Goal: Browse casually: Explore the website without a specific task or goal

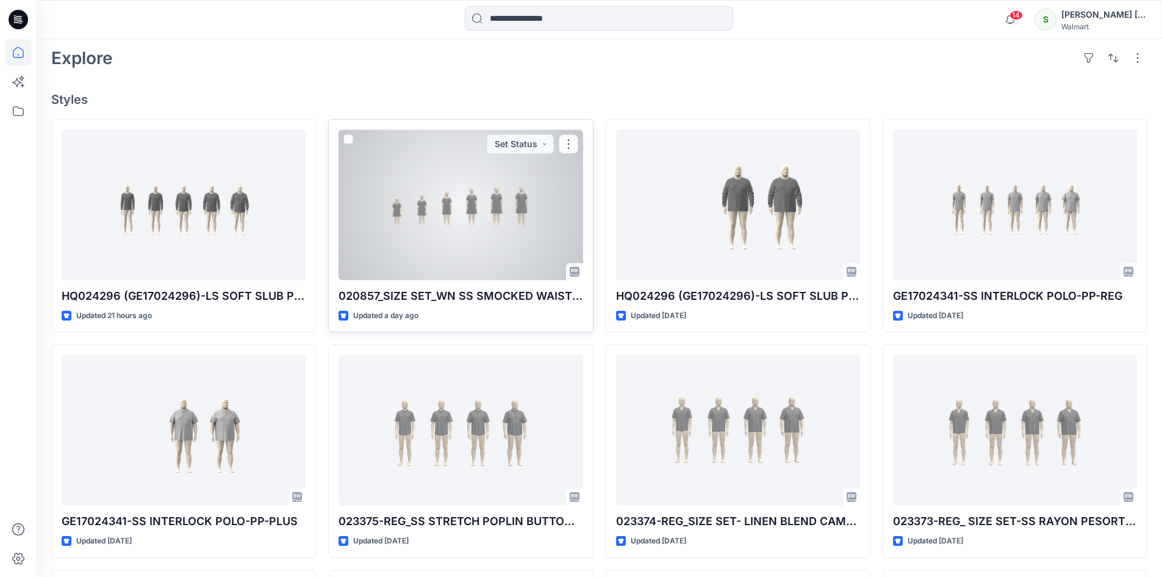
scroll to position [305, 0]
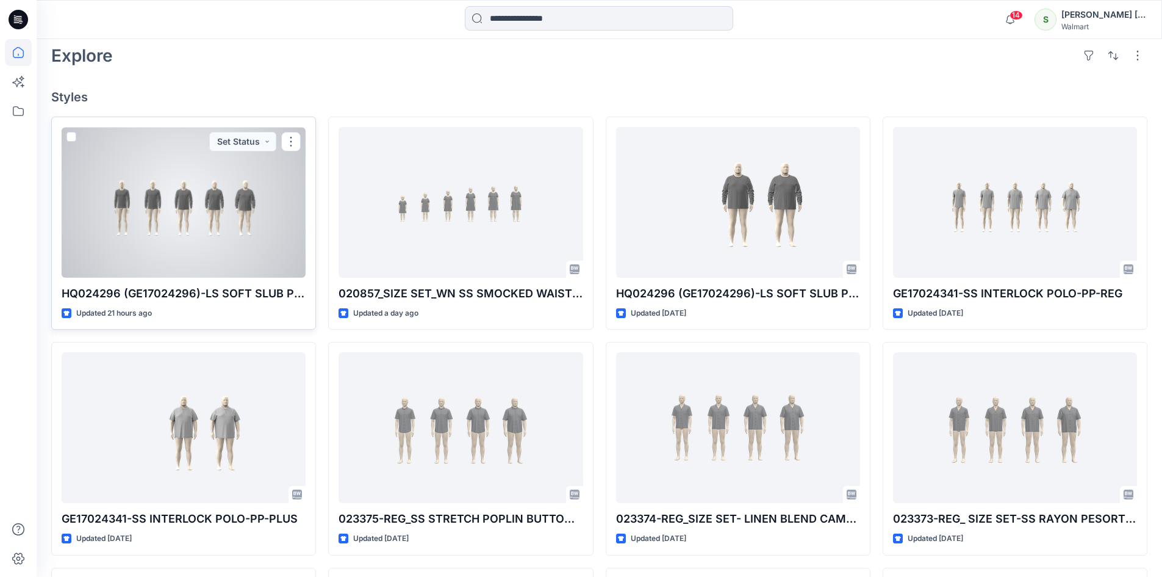
click at [217, 205] on div at bounding box center [184, 202] width 244 height 151
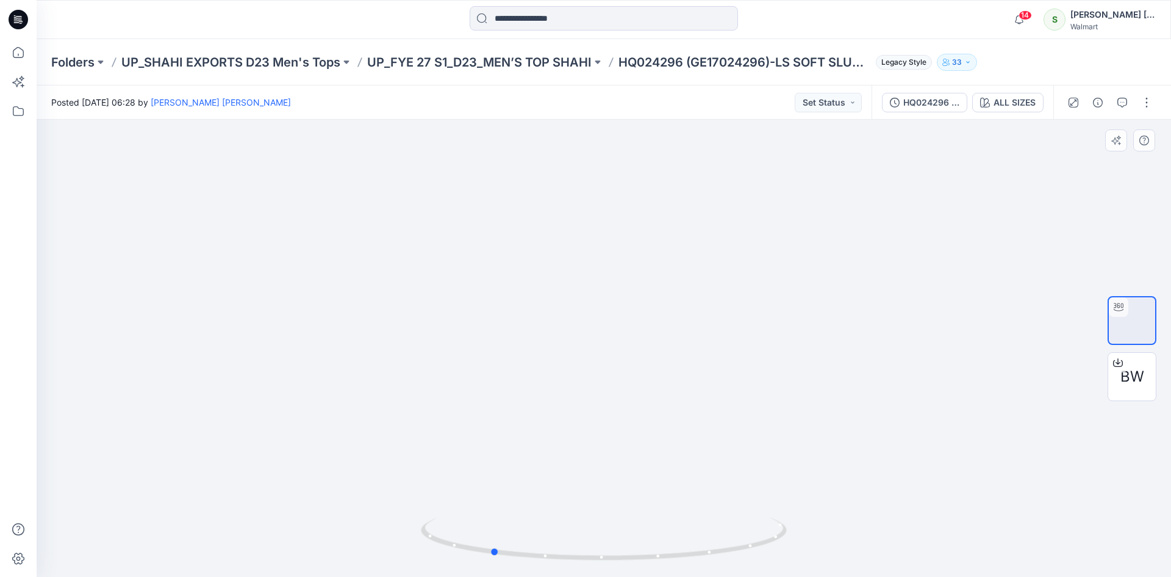
drag, startPoint x: 619, startPoint y: 320, endPoint x: 510, endPoint y: 334, distance: 110.2
click at [510, 334] on div at bounding box center [604, 348] width 1135 height 457
click at [20, 17] on icon at bounding box center [19, 20] width 20 height 20
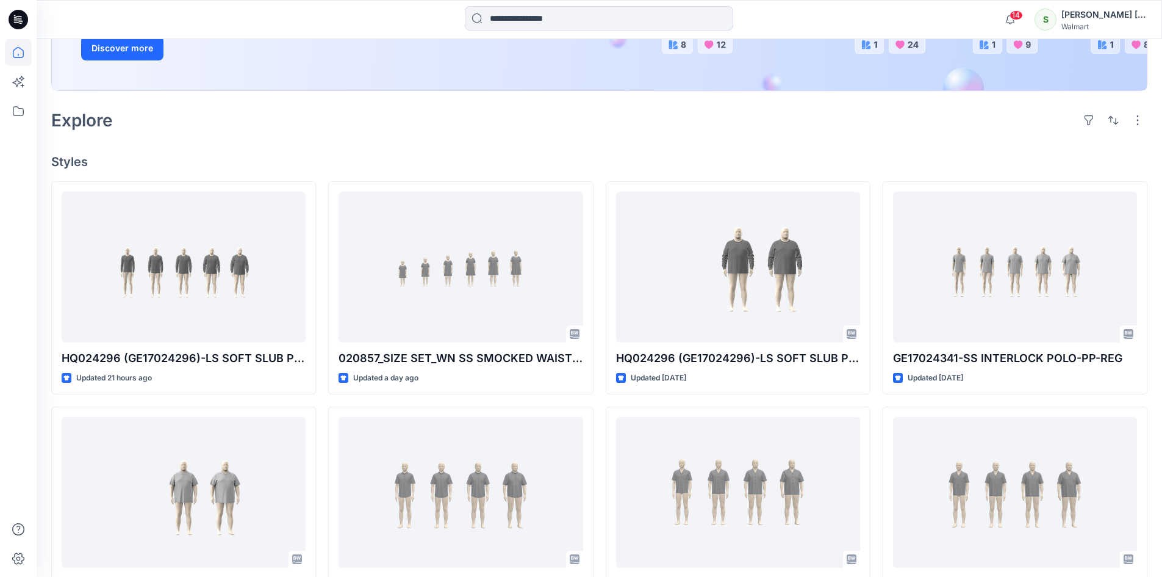
scroll to position [244, 0]
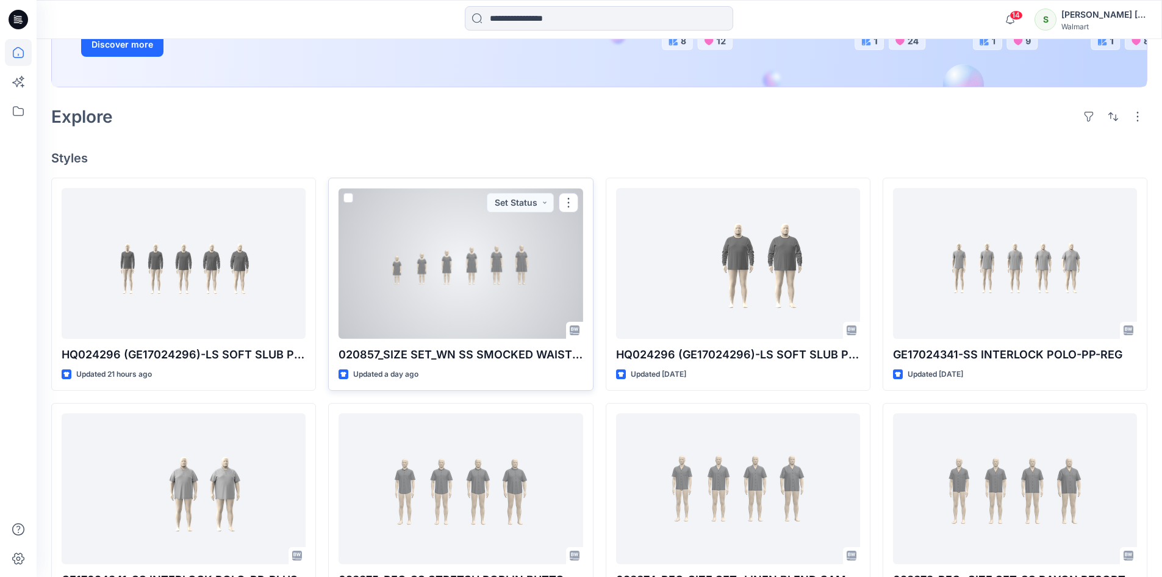
click at [492, 246] on div at bounding box center [461, 263] width 244 height 151
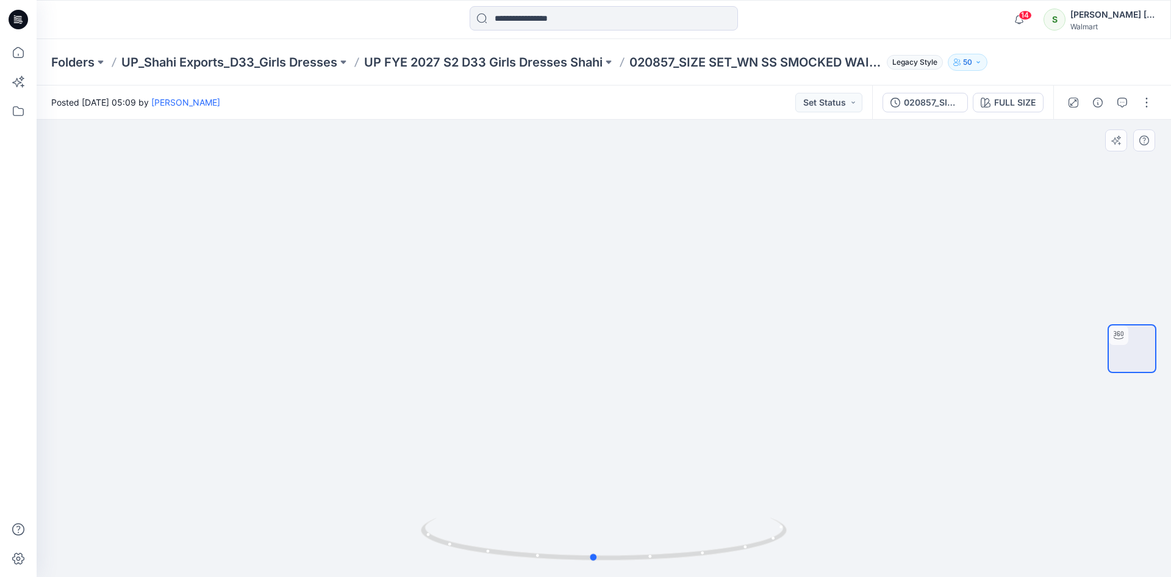
drag, startPoint x: 658, startPoint y: 340, endPoint x: 666, endPoint y: 365, distance: 26.8
click at [666, 365] on div at bounding box center [604, 348] width 1135 height 457
drag, startPoint x: 586, startPoint y: 338, endPoint x: 613, endPoint y: 364, distance: 37.5
click at [613, 364] on div at bounding box center [604, 348] width 1135 height 457
